Goal: Information Seeking & Learning: Learn about a topic

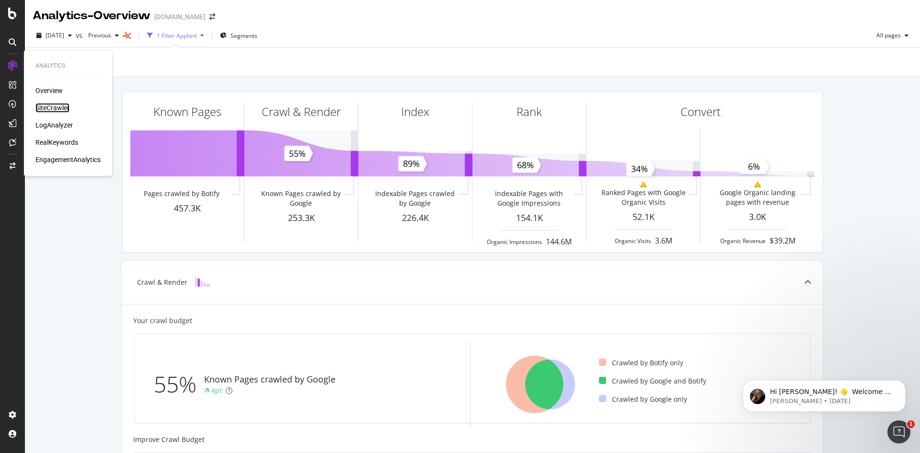
click at [44, 105] on div "SiteCrawler" at bounding box center [52, 108] width 34 height 10
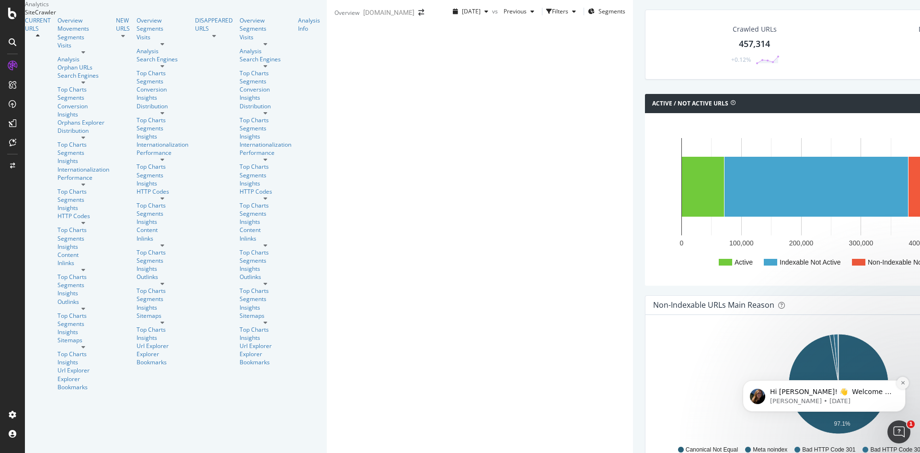
click at [905, 381] on icon "Dismiss notification" at bounding box center [902, 382] width 5 height 5
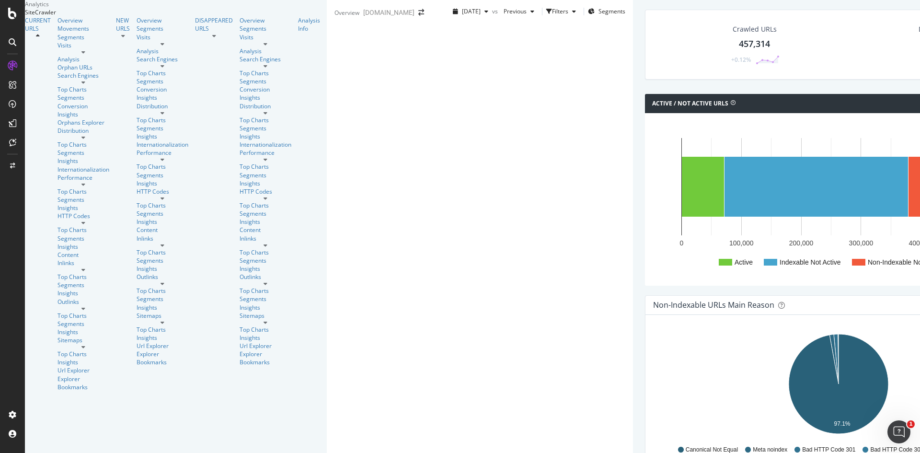
scroll to position [937, 0]
click at [58, 49] on link "Visits" at bounding box center [84, 45] width 52 height 8
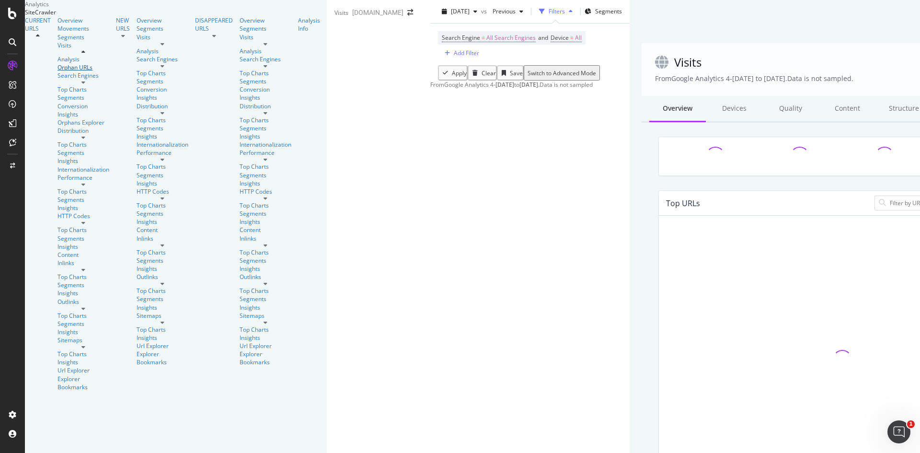
click at [58, 71] on div "Orphan URLs" at bounding box center [84, 67] width 52 height 8
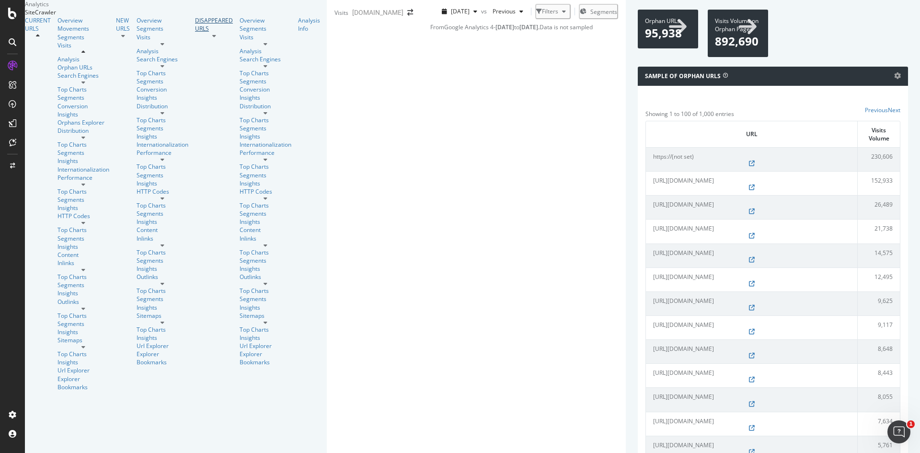
drag, startPoint x: 69, startPoint y: 315, endPoint x: 98, endPoint y: 315, distance: 29.7
click at [195, 33] on div "DISAPPEARED URLS" at bounding box center [214, 24] width 38 height 16
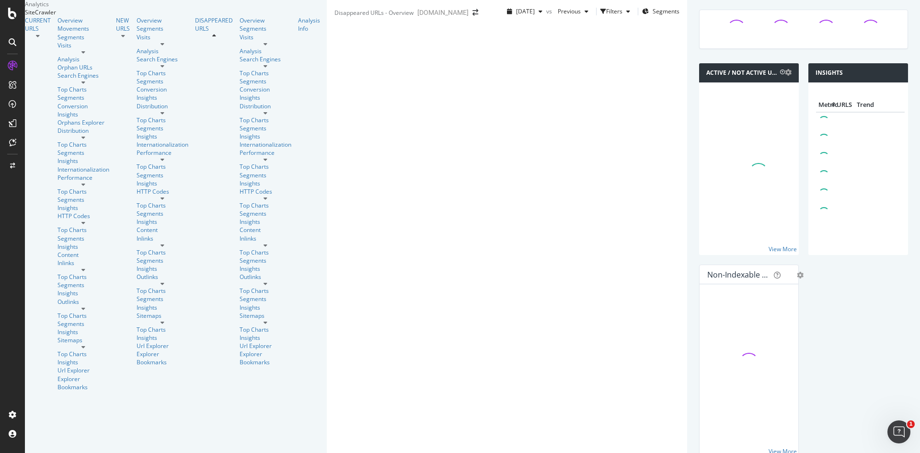
click at [94, 313] on div "CURRENT URLS Overview Movements Segments Visits Analysis Orphan URLs Search Eng…" at bounding box center [176, 203] width 302 height 375
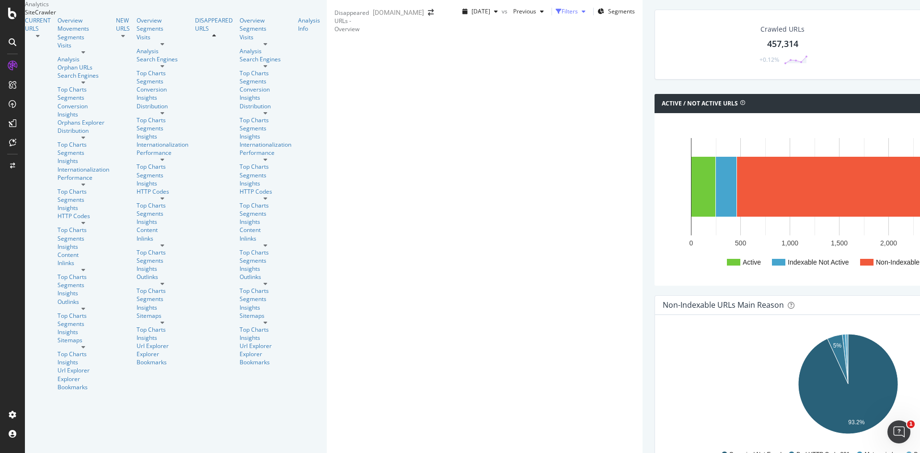
click at [578, 14] on div "button" at bounding box center [584, 12] width 12 height 6
click at [582, 14] on icon "button" at bounding box center [584, 12] width 4 height 6
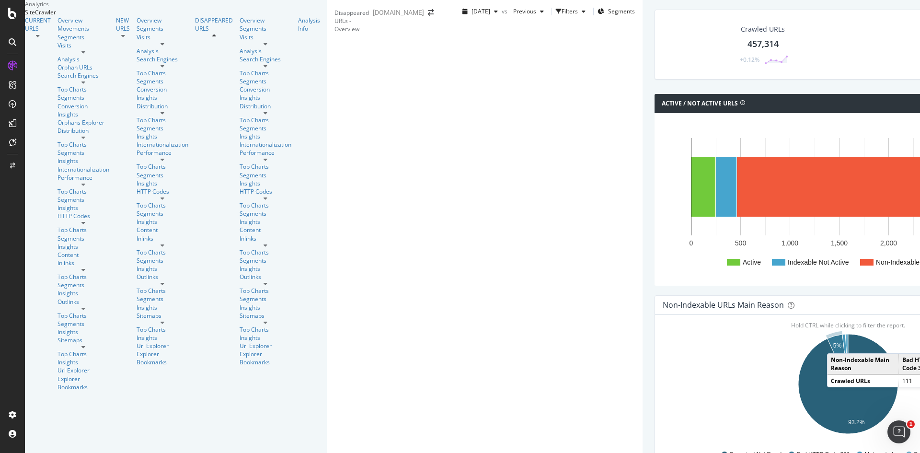
click at [833, 342] on text "5%" at bounding box center [837, 345] width 9 height 7
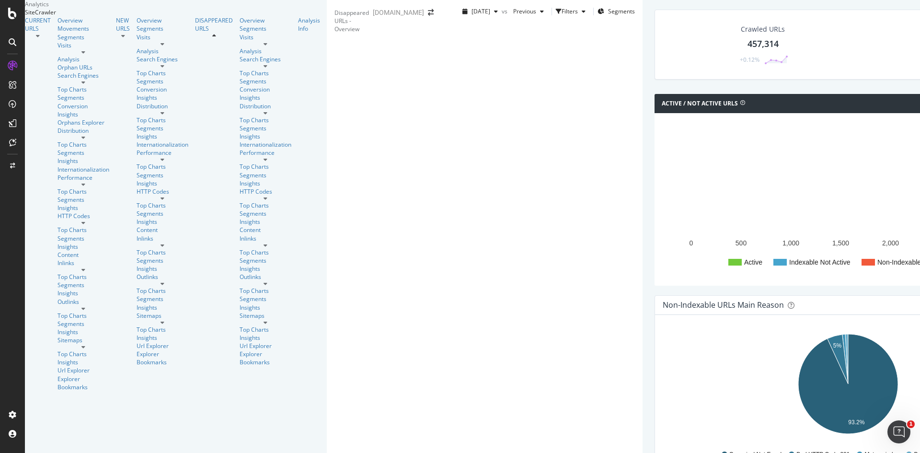
scroll to position [192, 0]
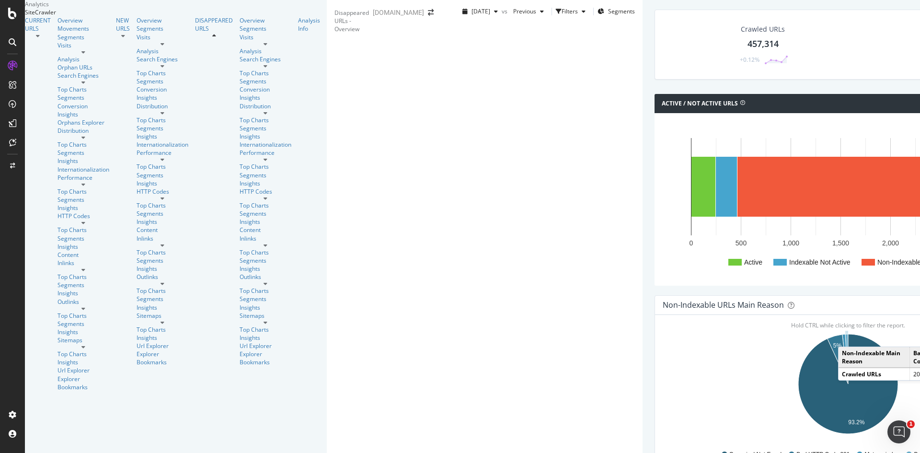
click at [845, 334] on icon "A chart." at bounding box center [846, 359] width 3 height 50
